Goal: Navigation & Orientation: Browse casually

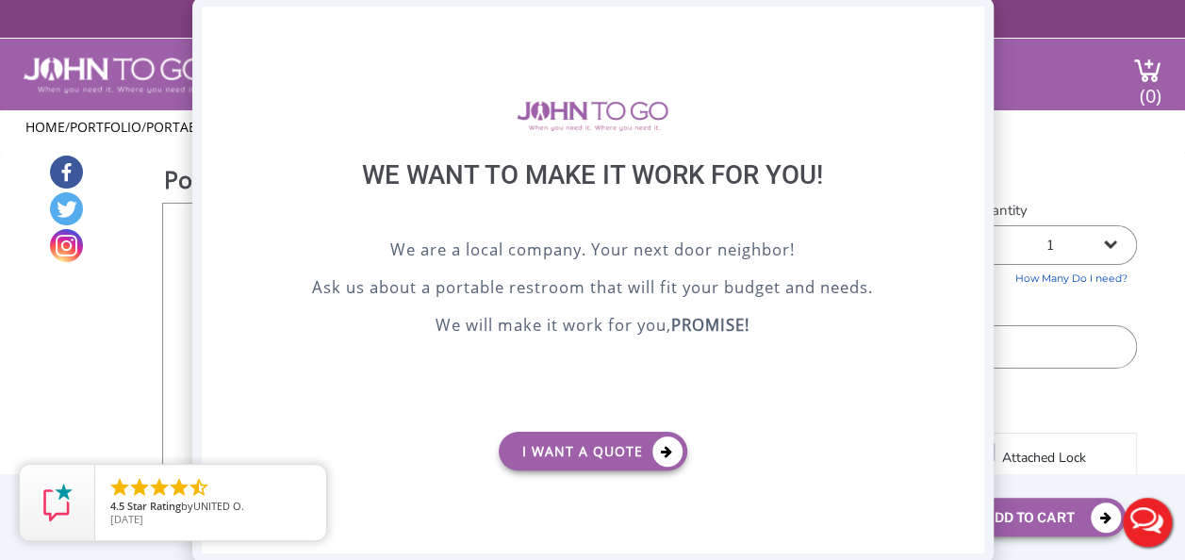
click at [963, 21] on div "X" at bounding box center [968, 23] width 29 height 32
